Goal: Check status: Check status

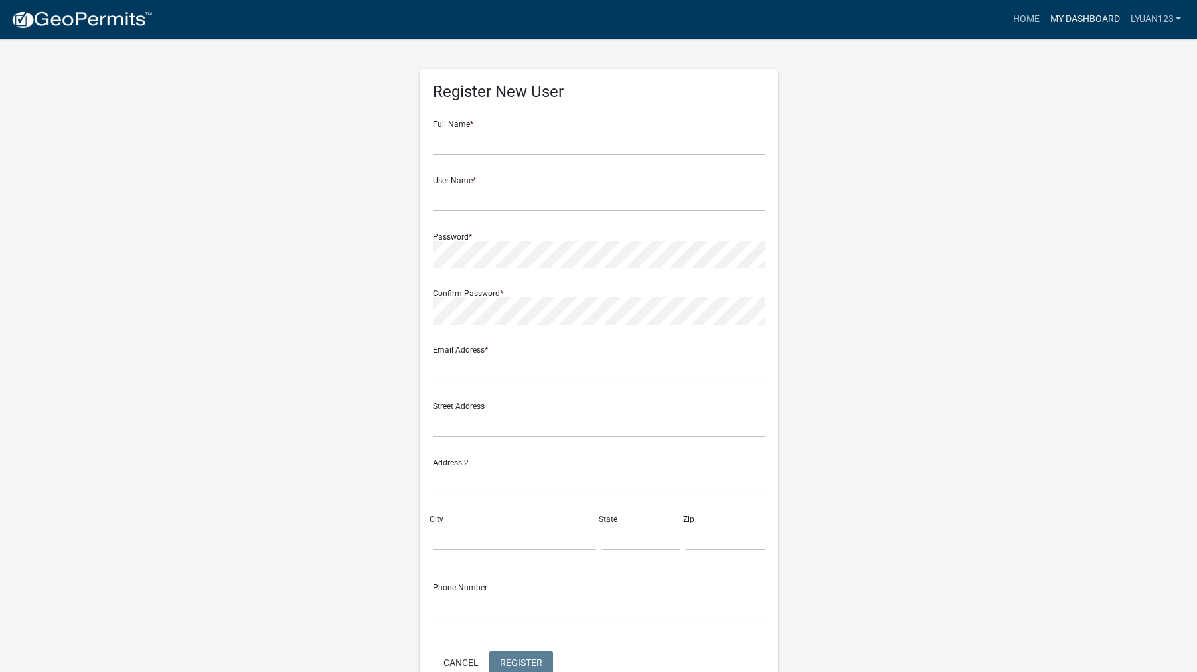
click at [1091, 19] on link "My Dashboard" at bounding box center [1084, 19] width 80 height 25
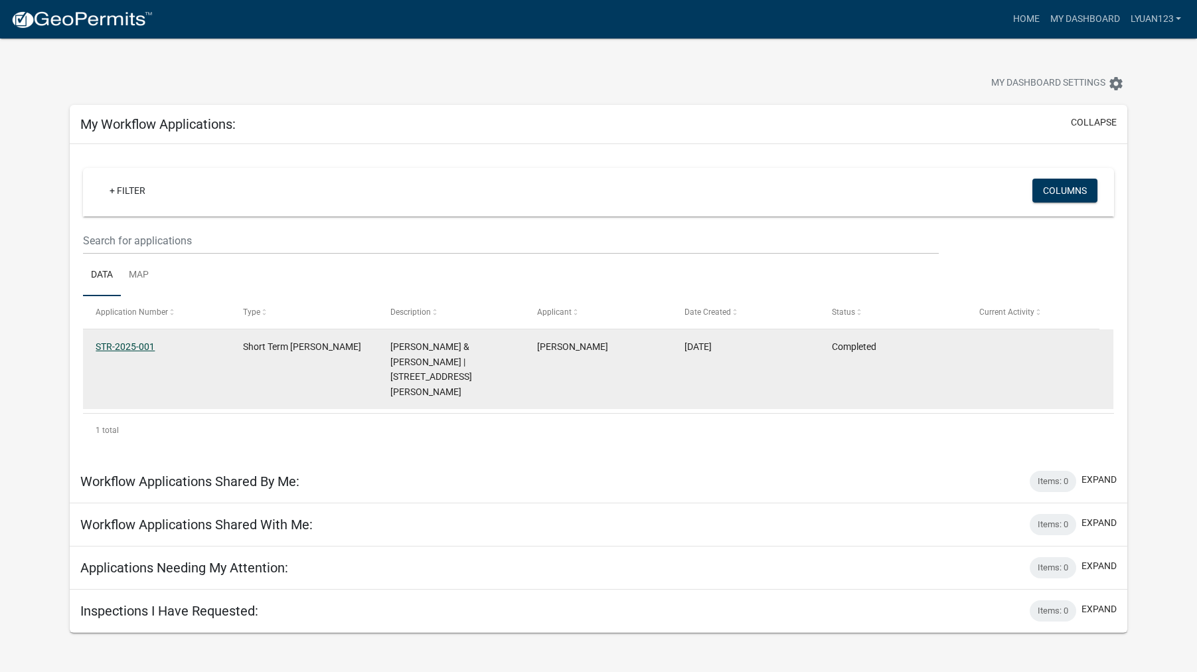
click at [147, 344] on link "STR-2025-001" at bounding box center [125, 346] width 59 height 11
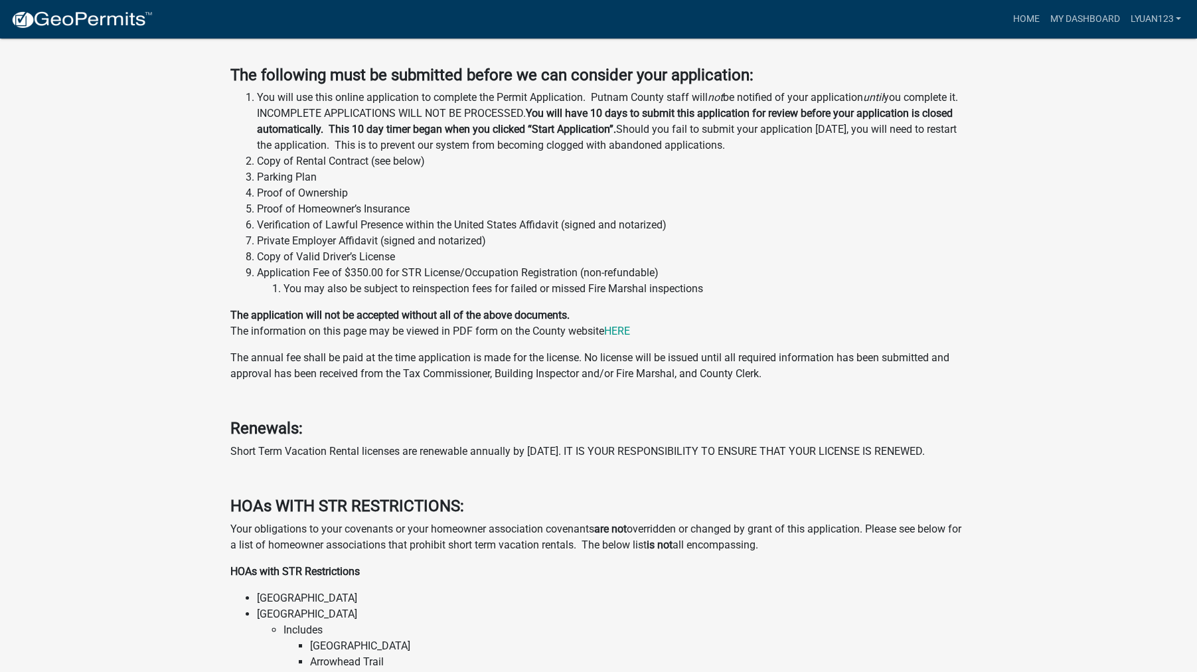
scroll to position [554, 0]
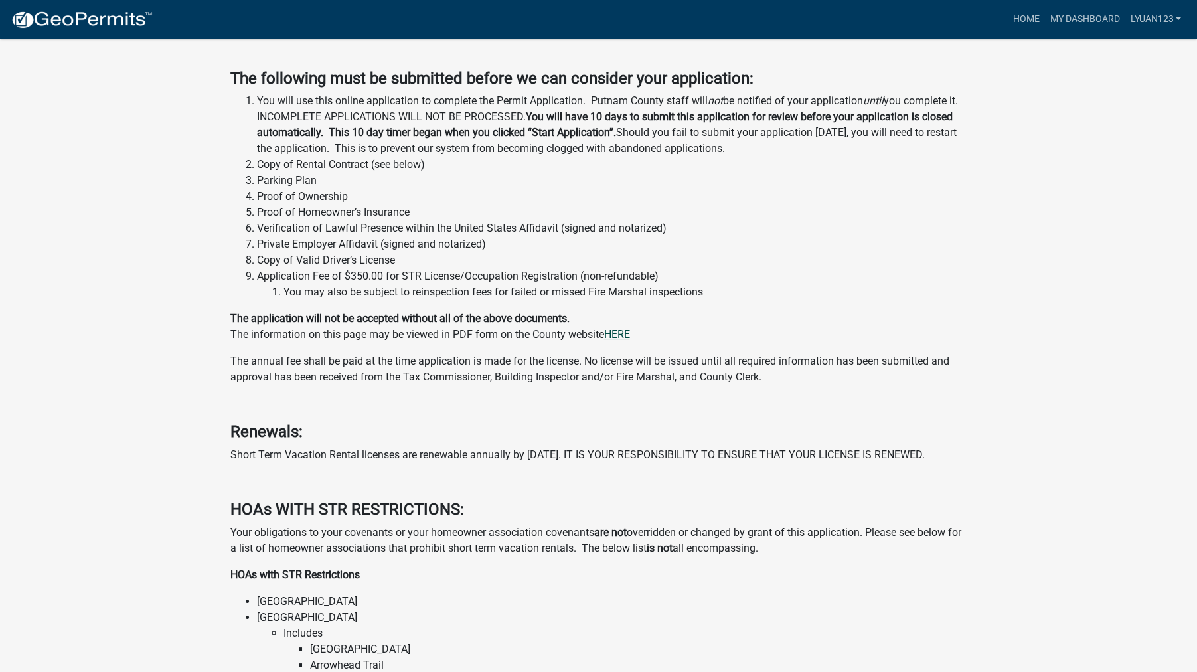
click at [627, 331] on link "HERE" at bounding box center [617, 334] width 26 height 13
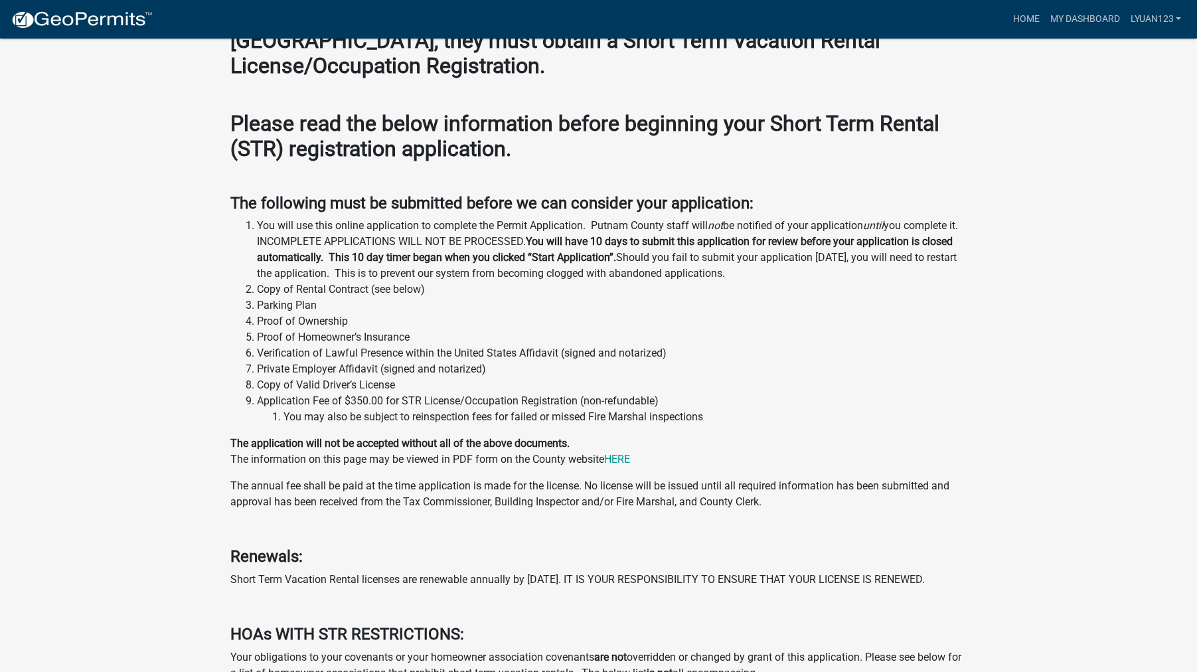
scroll to position [0, 0]
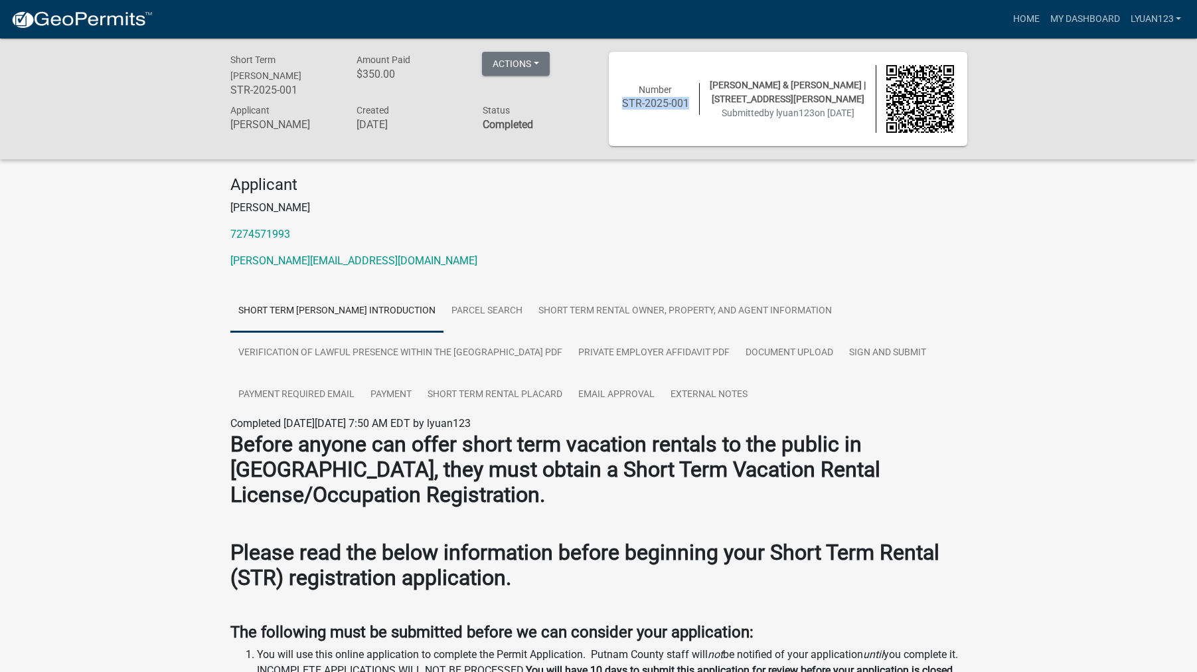
drag, startPoint x: 688, startPoint y: 105, endPoint x: 618, endPoint y: 100, distance: 69.9
click at [618, 100] on div "Number STR-2025-001" at bounding box center [656, 99] width 88 height 32
copy h6 "STR-2025-001"
